Goal: Check status: Check status

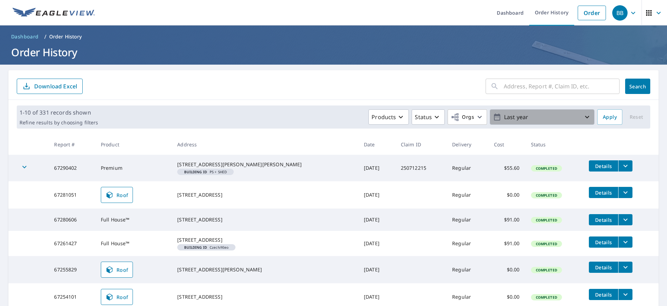
click at [523, 117] on p "Last year" at bounding box center [542, 117] width 82 height 12
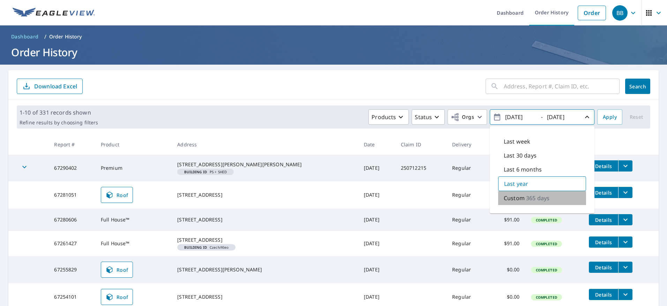
click at [526, 200] on p "365 days" at bounding box center [537, 198] width 23 height 8
click at [527, 200] on p "365 days" at bounding box center [538, 197] width 23 height 8
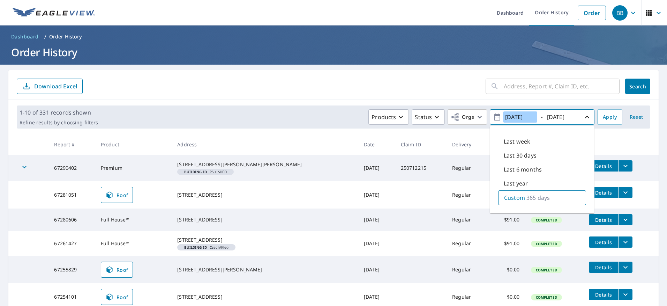
click at [516, 117] on input "[DATE]" at bounding box center [520, 116] width 34 height 11
click at [529, 118] on input "[DATE]" at bounding box center [520, 116] width 34 height 11
type input "[DATE]"
click at [559, 116] on input "[DATE]" at bounding box center [562, 116] width 34 height 11
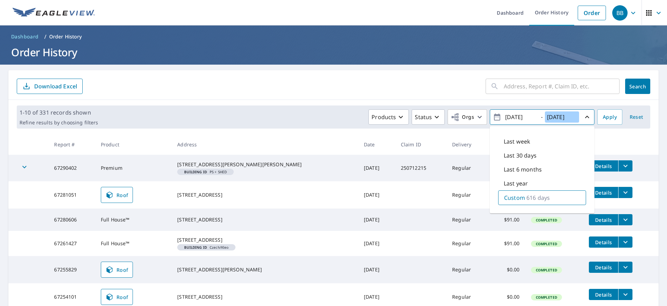
drag, startPoint x: 572, startPoint y: 119, endPoint x: 542, endPoint y: 116, distance: 29.8
click at [545, 116] on input "[DATE]" at bounding box center [562, 116] width 34 height 11
type input "[DATE]"
click at [609, 119] on span "Apply" at bounding box center [610, 117] width 14 height 9
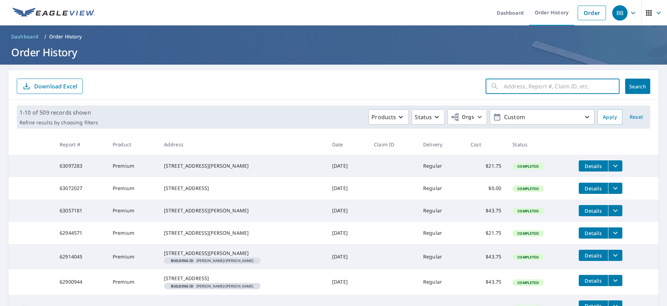
click at [515, 85] on input "text" at bounding box center [562, 86] width 116 height 20
type input "16913 palisades"
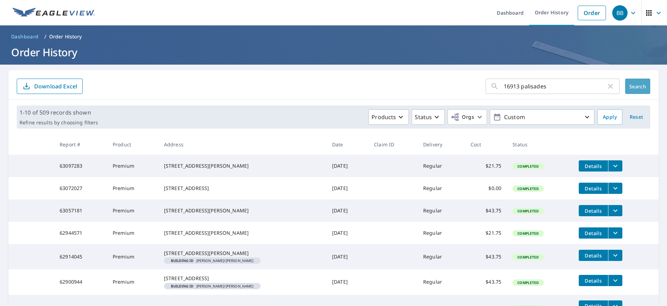
click at [639, 89] on span "Search" at bounding box center [638, 86] width 14 height 7
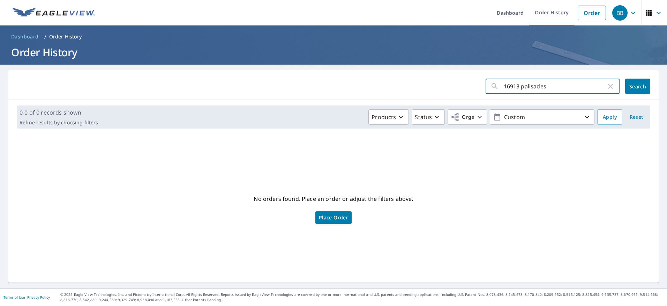
click at [522, 88] on input "16913 palisades" at bounding box center [555, 86] width 103 height 20
type input "16913 pal"
click at [636, 86] on span "Search" at bounding box center [638, 86] width 14 height 7
click at [543, 86] on input "16913 pal" at bounding box center [555, 86] width 103 height 20
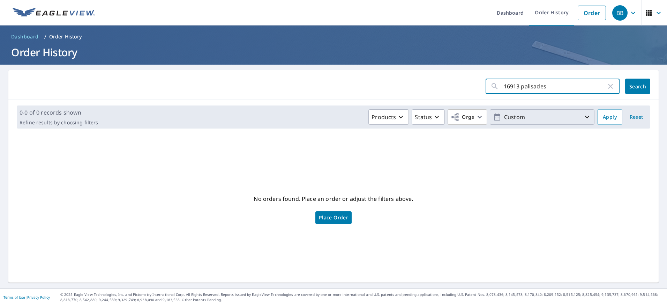
type input "16913 palisades"
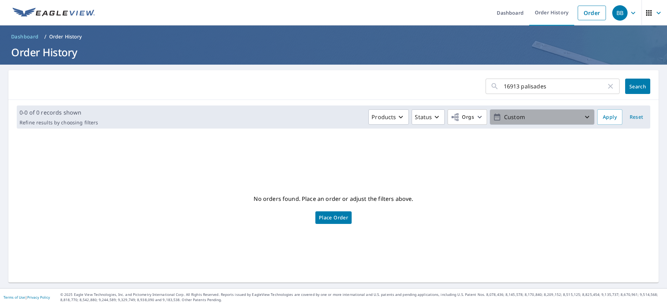
click at [532, 116] on p "Custom" at bounding box center [542, 117] width 82 height 12
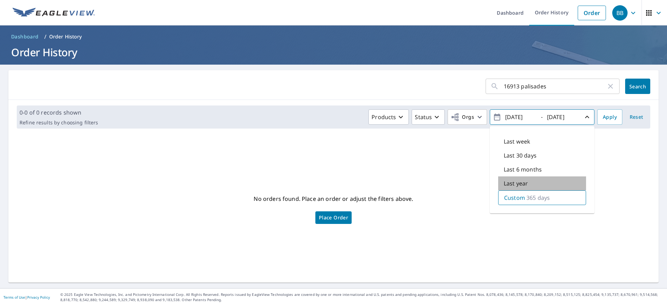
click at [517, 186] on p "Last year" at bounding box center [516, 183] width 24 height 8
type input "[DATE]"
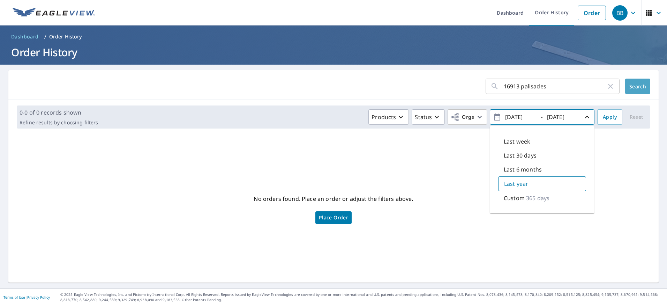
click at [633, 85] on span "Search" at bounding box center [638, 86] width 14 height 7
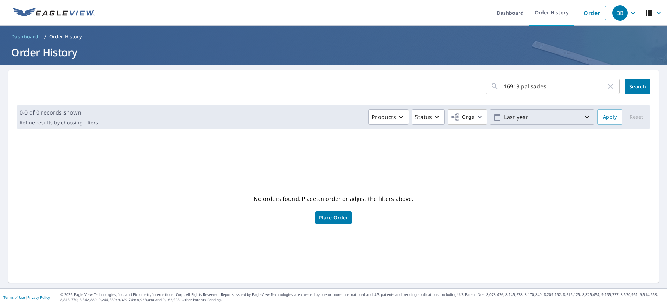
click at [527, 117] on p "Last year" at bounding box center [542, 117] width 82 height 12
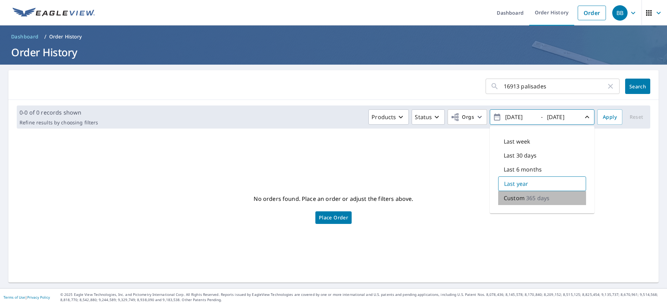
click at [529, 200] on p "365 days" at bounding box center [537, 198] width 23 height 8
click at [527, 199] on p "365 days" at bounding box center [538, 197] width 23 height 8
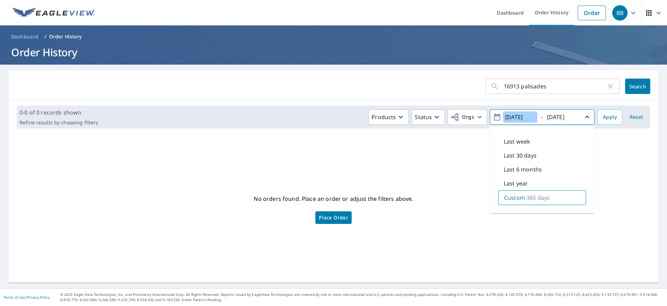
click at [510, 118] on input "[DATE]" at bounding box center [520, 116] width 34 height 11
type input "[DATE]"
click at [552, 118] on input "[DATE]" at bounding box center [562, 116] width 34 height 11
drag, startPoint x: 558, startPoint y: 117, endPoint x: 572, endPoint y: 118, distance: 14.1
click at [572, 118] on input "[DATE]" at bounding box center [562, 116] width 34 height 11
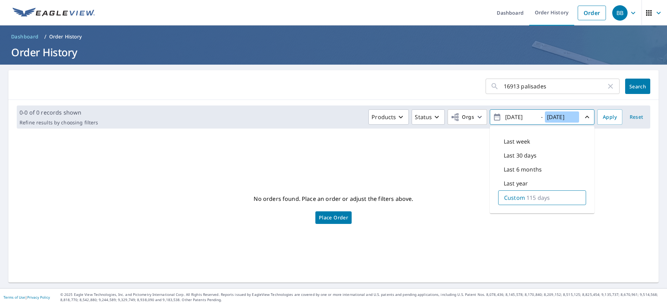
type input "[DATE]"
click at [515, 119] on input "[DATE]" at bounding box center [520, 116] width 34 height 11
drag, startPoint x: 515, startPoint y: 119, endPoint x: 533, endPoint y: 118, distance: 17.8
click at [533, 118] on div "[DATE]" at bounding box center [521, 117] width 35 height 12
type input "[DATE]"
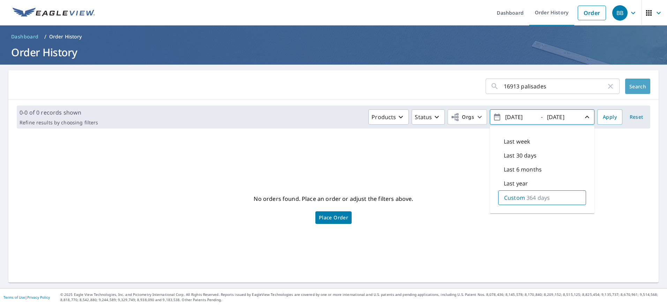
click at [631, 87] on span "Search" at bounding box center [638, 86] width 14 height 7
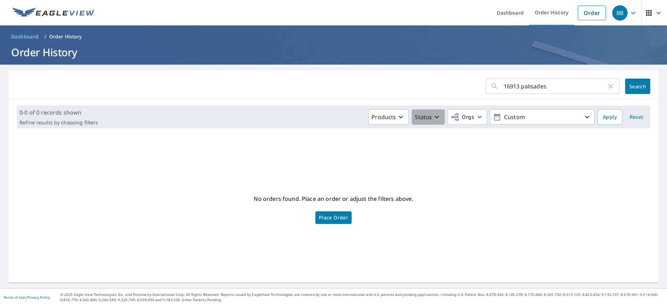
click at [422, 113] on p "Status" at bounding box center [423, 117] width 17 height 8
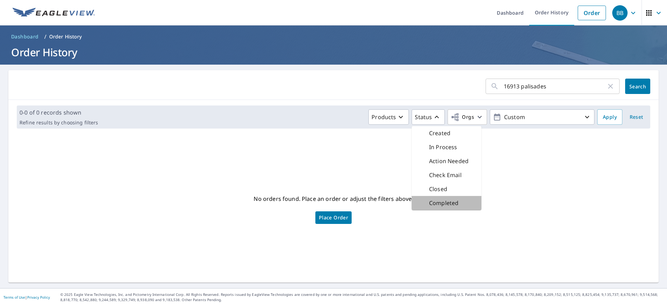
click at [456, 205] on div "Completed" at bounding box center [447, 203] width 70 height 14
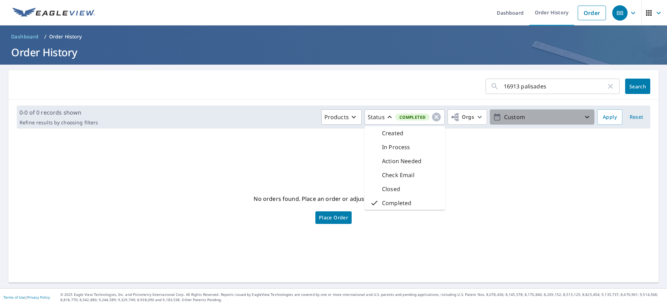
click at [511, 117] on p "Custom" at bounding box center [542, 117] width 82 height 12
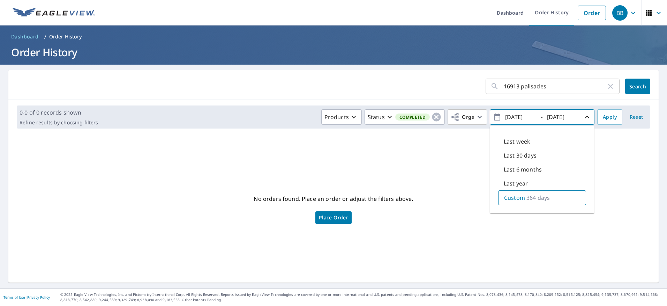
click at [512, 117] on input "[DATE]" at bounding box center [520, 116] width 34 height 11
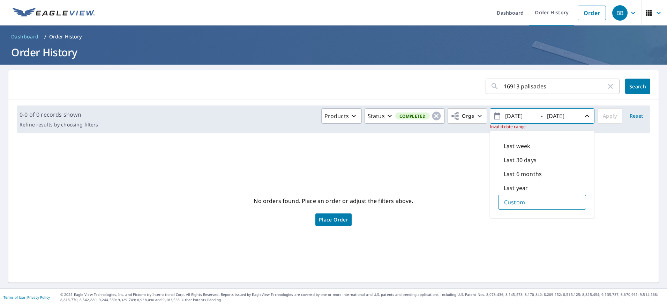
type input "[DATE]"
click at [550, 115] on input "[DATE]" at bounding box center [562, 115] width 34 height 11
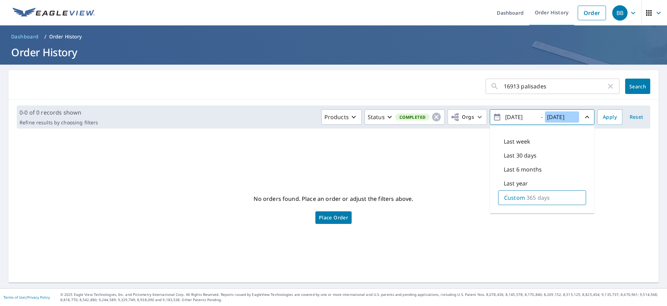
type input "[DATE]"
click at [635, 85] on span "Search" at bounding box center [638, 86] width 14 height 7
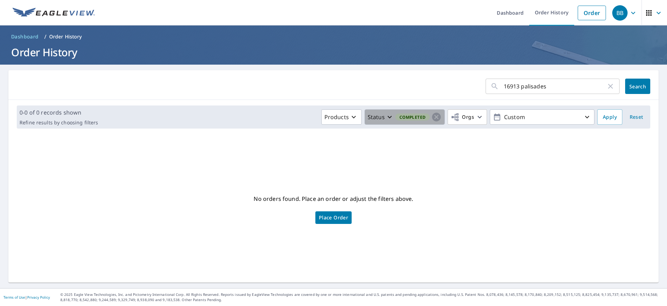
click at [395, 116] on span "Completed" at bounding box center [412, 116] width 35 height 7
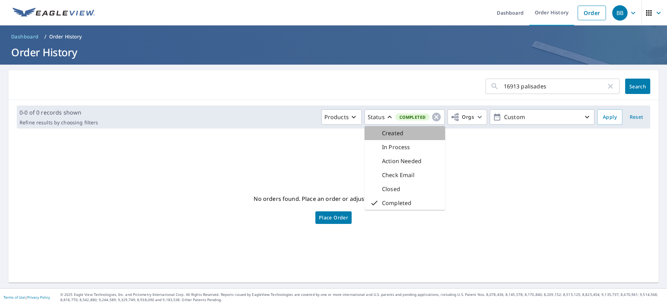
click at [394, 135] on p "Created" at bounding box center [392, 133] width 21 height 8
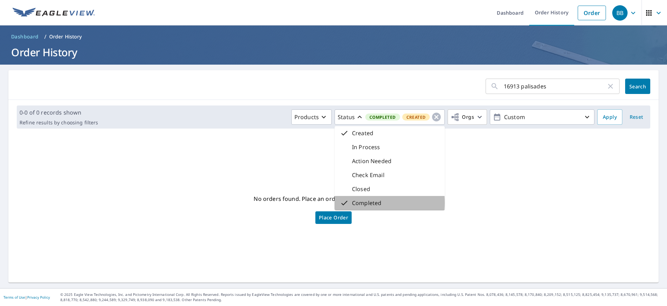
click at [347, 202] on div "Completed" at bounding box center [360, 203] width 41 height 8
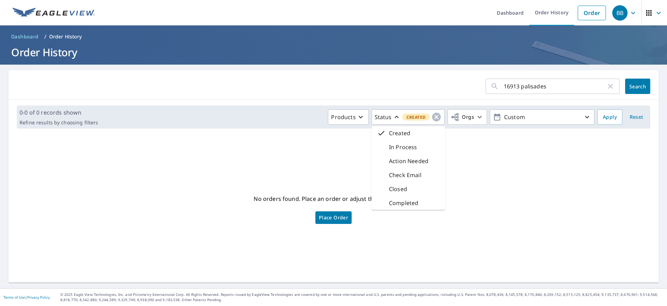
click at [404, 80] on form "16913 palisades ​ Search" at bounding box center [334, 86] width 634 height 15
click at [217, 75] on div "16913 palisades ​ Search" at bounding box center [333, 85] width 651 height 30
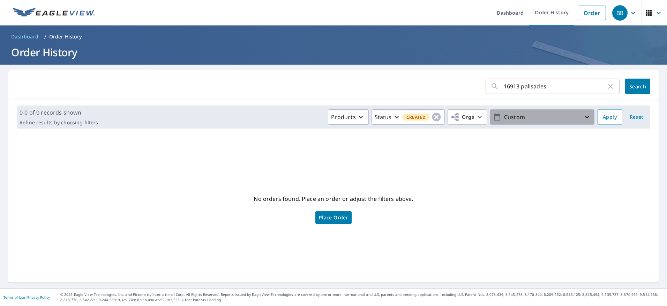
click at [538, 121] on p "Custom" at bounding box center [542, 117] width 82 height 12
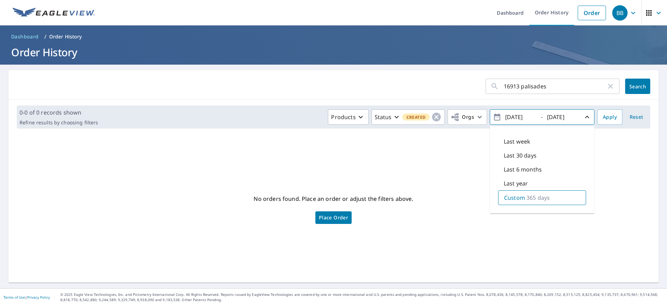
click at [521, 180] on p "Last year" at bounding box center [516, 183] width 24 height 8
type input "[DATE]"
click at [634, 84] on span "Search" at bounding box center [638, 86] width 14 height 7
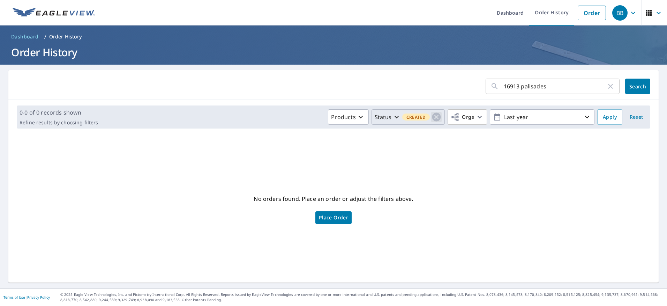
click at [432, 116] on icon "button" at bounding box center [436, 117] width 10 height 10
click at [635, 86] on span "Search" at bounding box center [638, 86] width 14 height 7
